Goal: Information Seeking & Learning: Learn about a topic

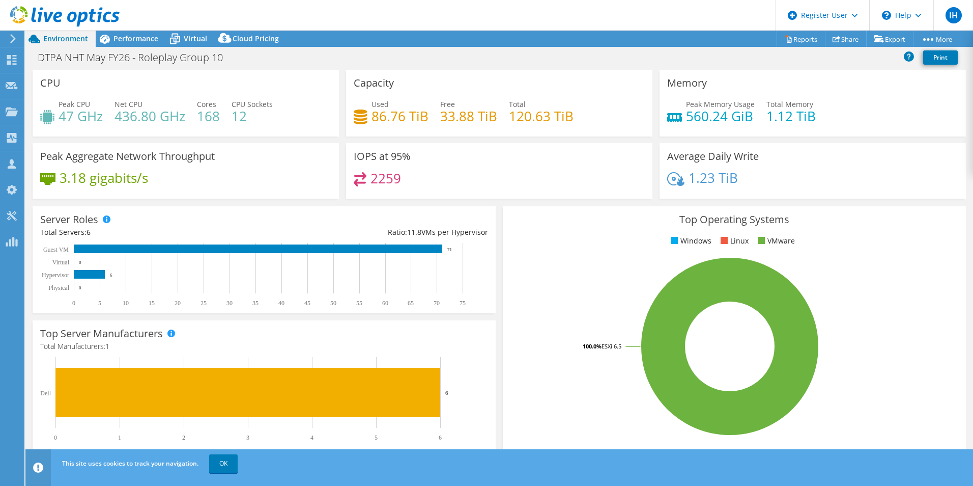
select select "USD"
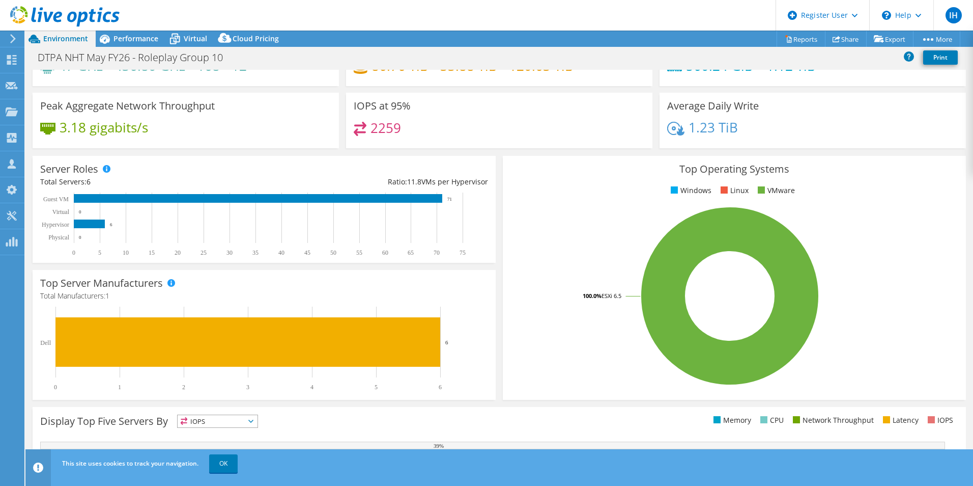
scroll to position [51, 0]
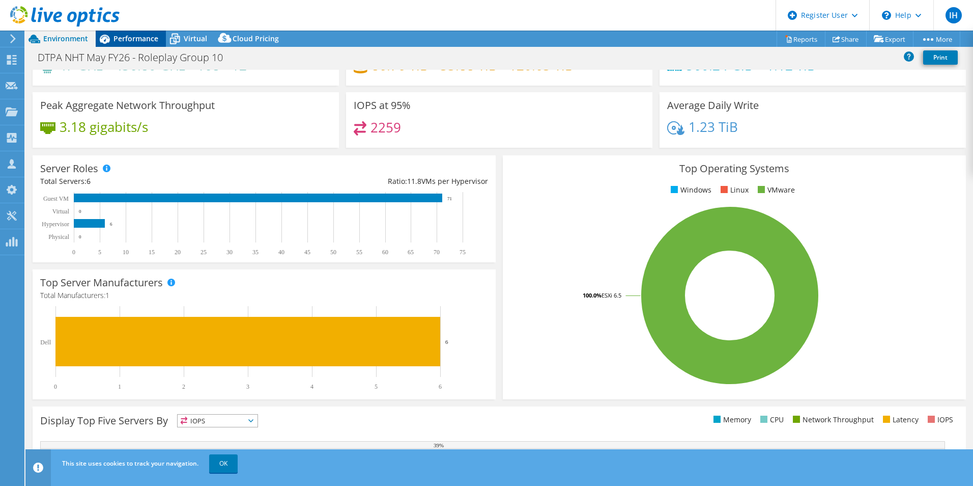
click at [133, 45] on div "Performance" at bounding box center [131, 39] width 70 height 16
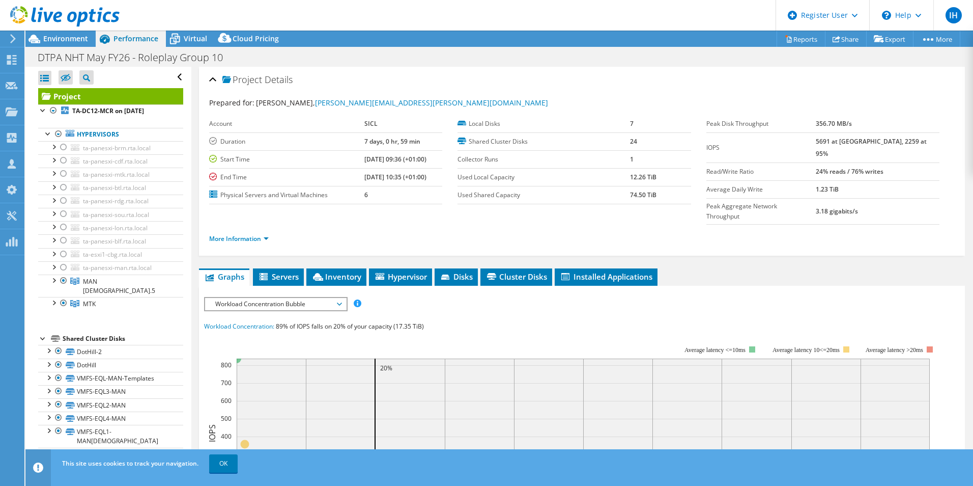
scroll to position [0, 0]
click at [51, 132] on div at bounding box center [48, 133] width 10 height 10
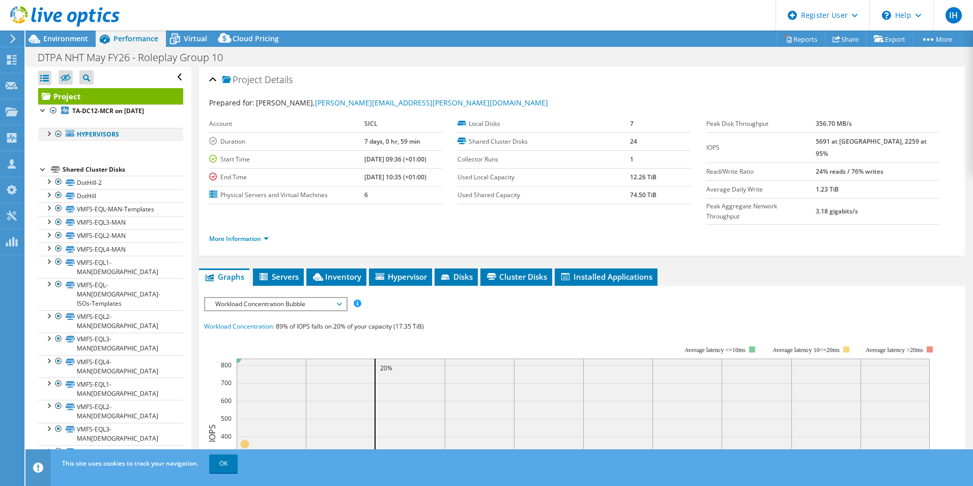
click at [50, 132] on div at bounding box center [48, 133] width 10 height 10
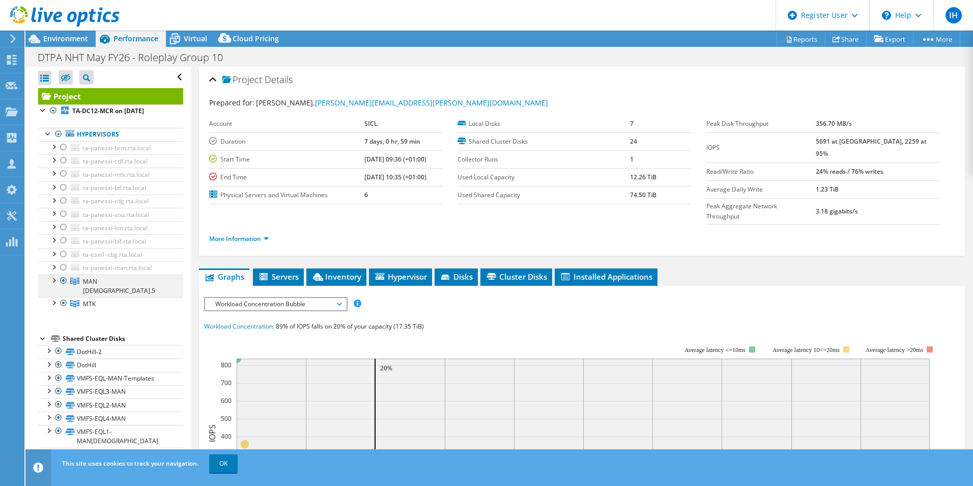
click at [53, 279] on div at bounding box center [53, 279] width 10 height 10
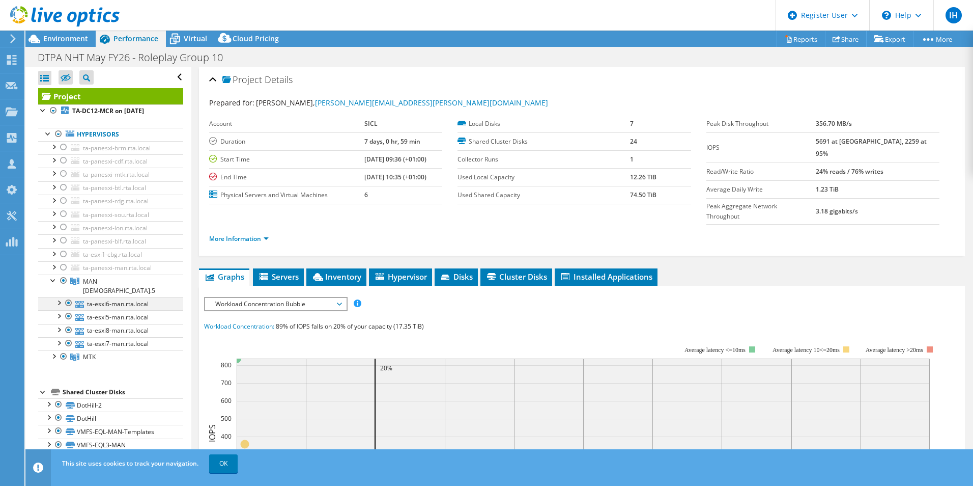
click at [59, 297] on div at bounding box center [58, 302] width 10 height 10
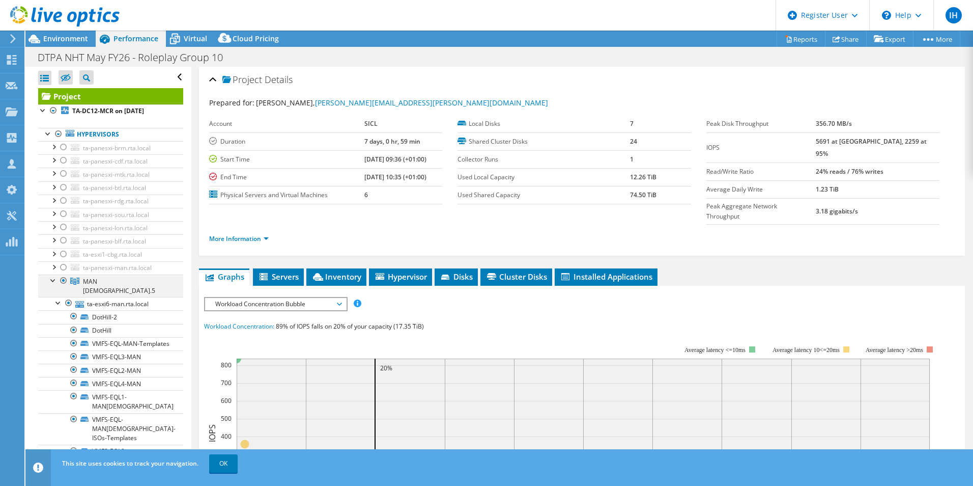
click at [51, 279] on div at bounding box center [53, 279] width 10 height 10
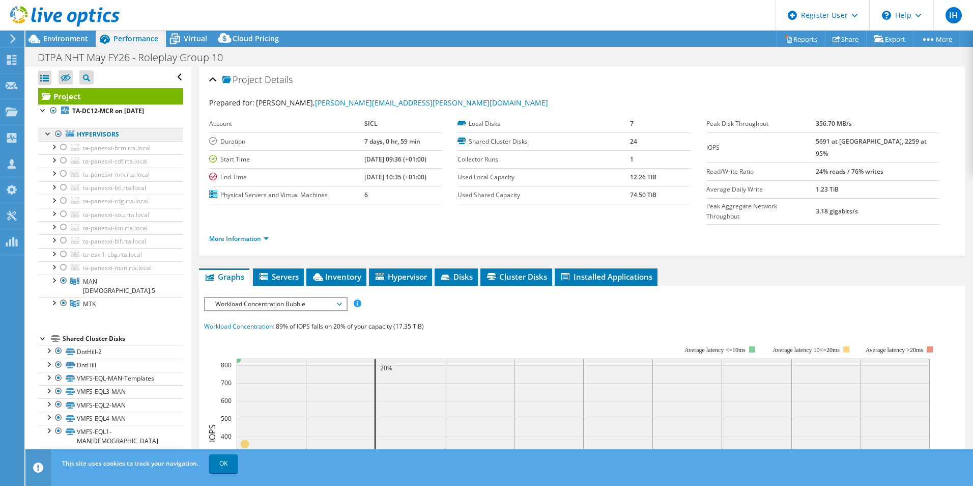
click at [136, 132] on link "Hypervisors" at bounding box center [110, 134] width 145 height 13
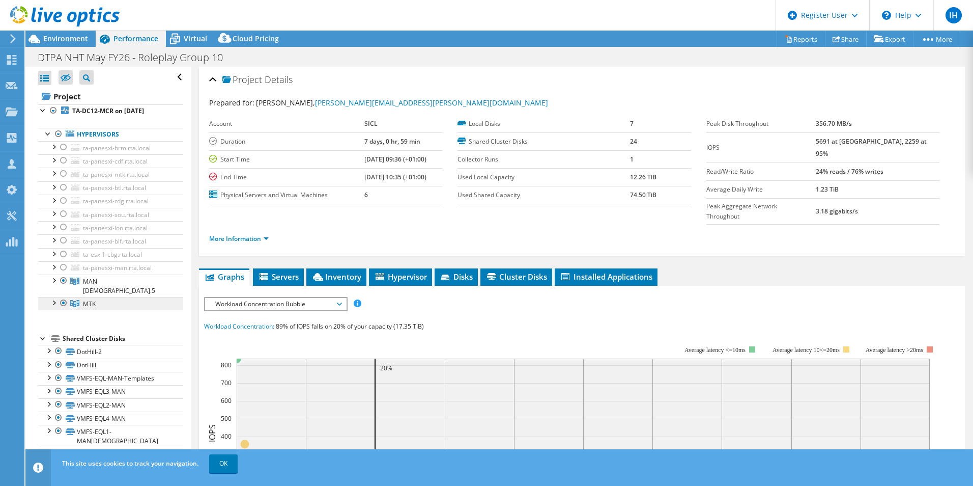
click at [111, 297] on link "MTK" at bounding box center [110, 303] width 145 height 13
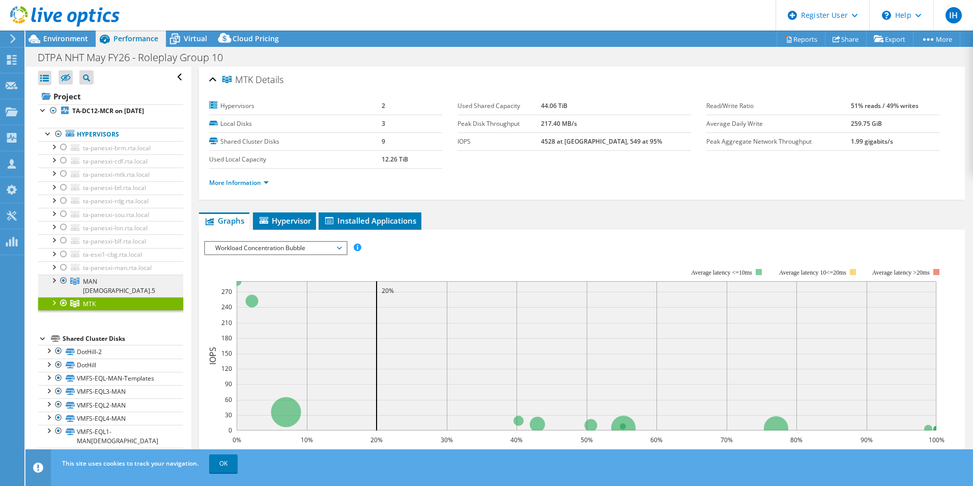
click at [149, 279] on link "MAN [DEMOGRAPHIC_DATA].5" at bounding box center [110, 285] width 145 height 22
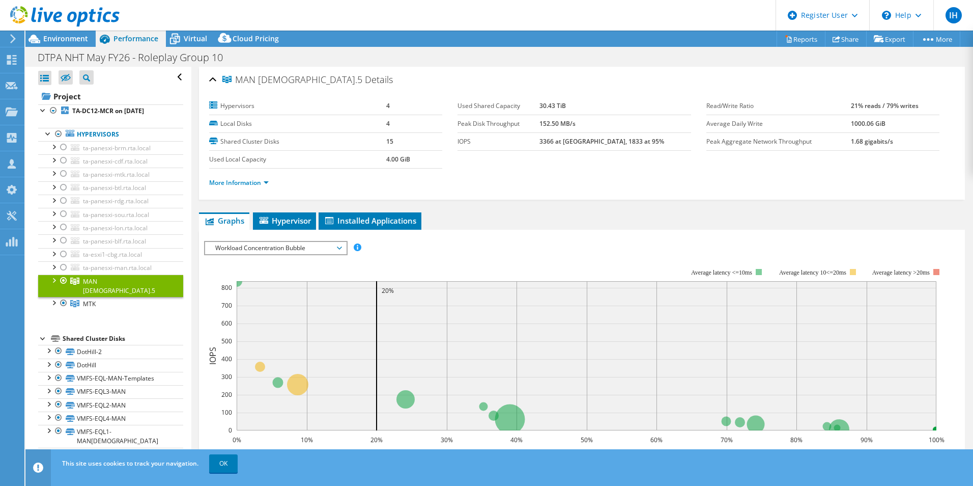
click at [52, 276] on div at bounding box center [53, 279] width 10 height 10
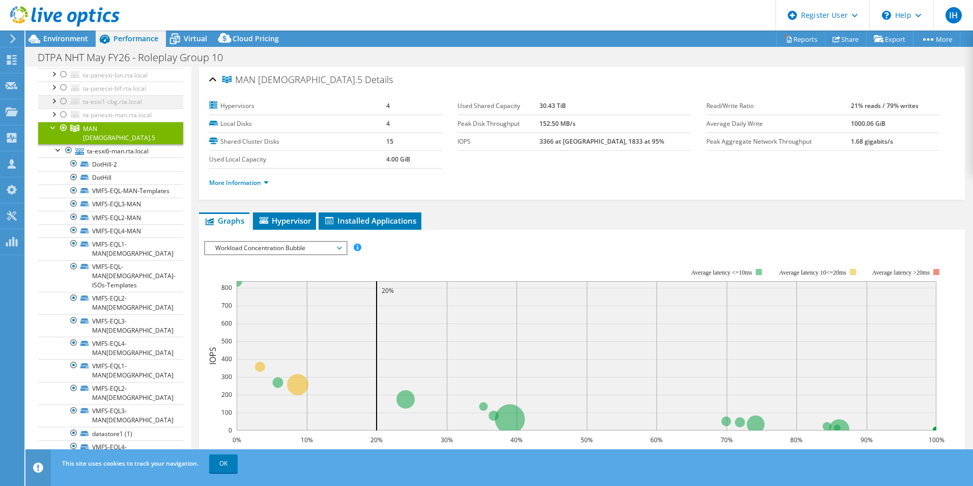
scroll to position [204, 0]
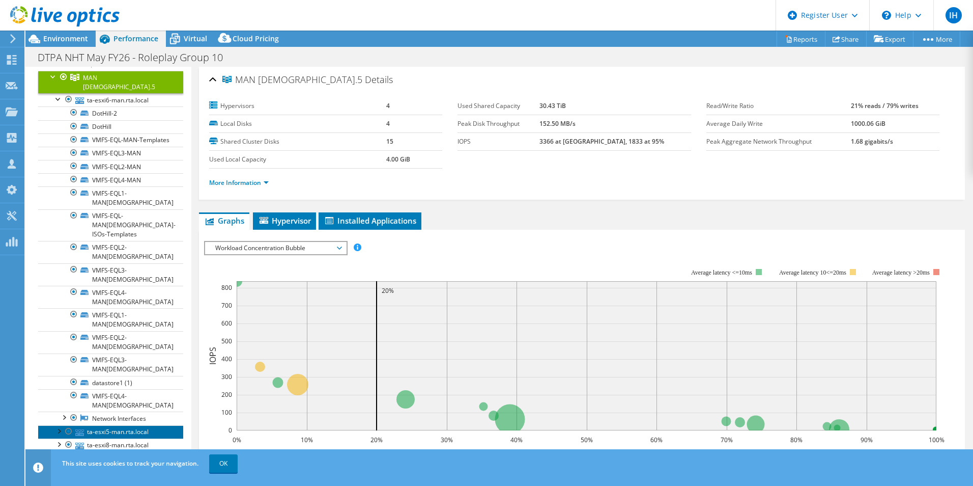
click at [163, 425] on link "ta-esxi5-man.rta.local" at bounding box center [110, 431] width 145 height 13
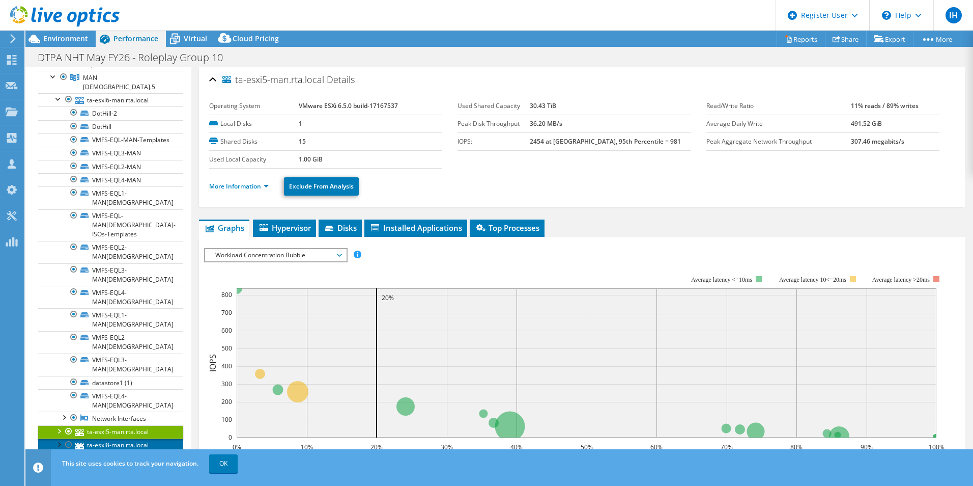
click at [162, 438] on link "ta-esxi8-man.rta.local" at bounding box center [110, 444] width 145 height 13
click at [162, 451] on link "ta-esxi7-man.rta.local" at bounding box center [110, 457] width 145 height 13
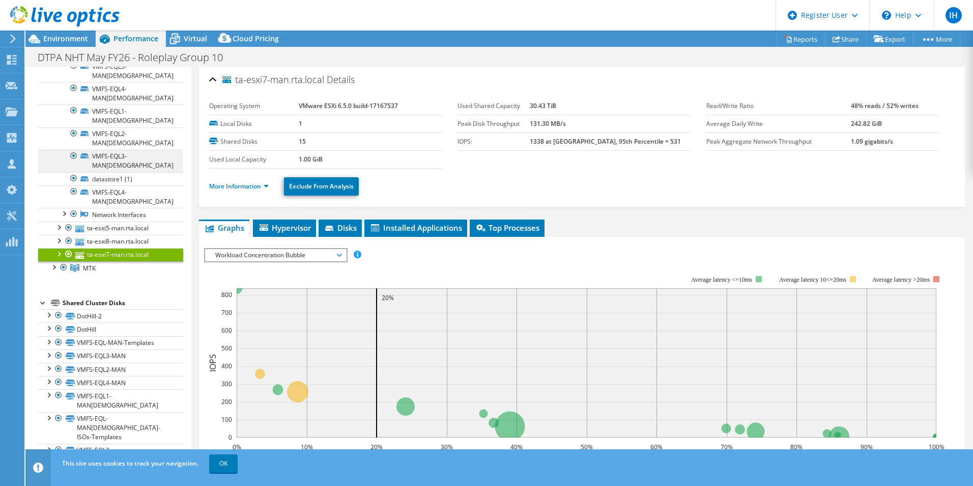
scroll to position [458, 0]
